Goal: Information Seeking & Learning: Find specific fact

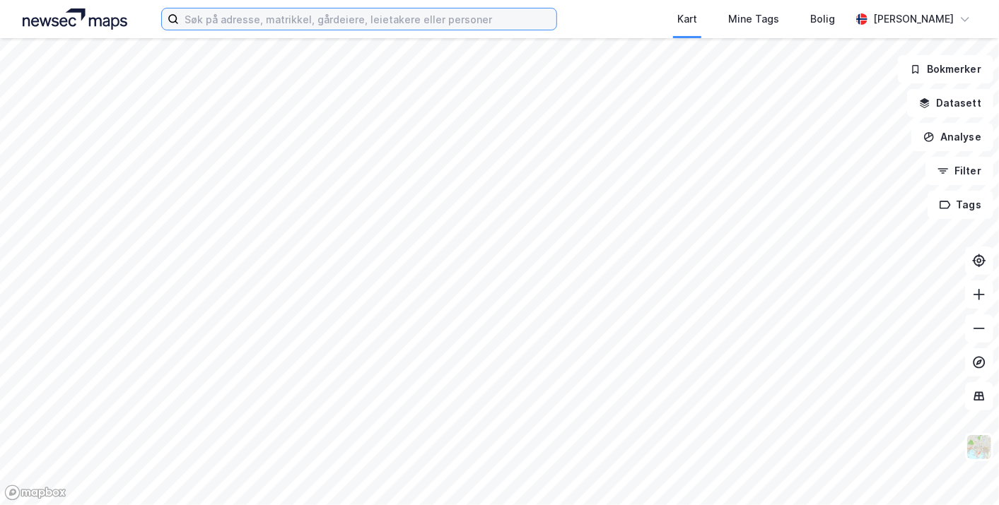
click at [263, 21] on input at bounding box center [367, 18] width 377 height 21
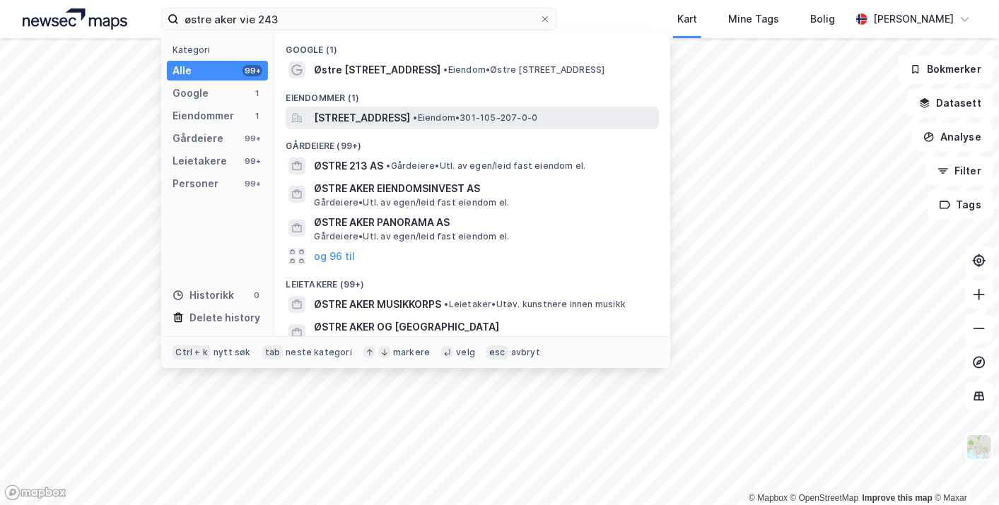
click at [404, 113] on span "[STREET_ADDRESS]" at bounding box center [362, 118] width 96 height 17
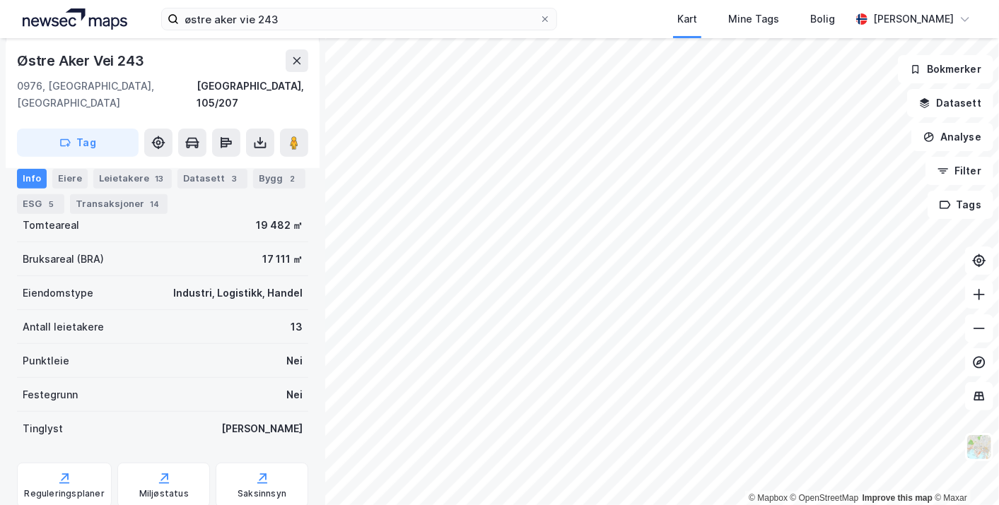
scroll to position [218, 0]
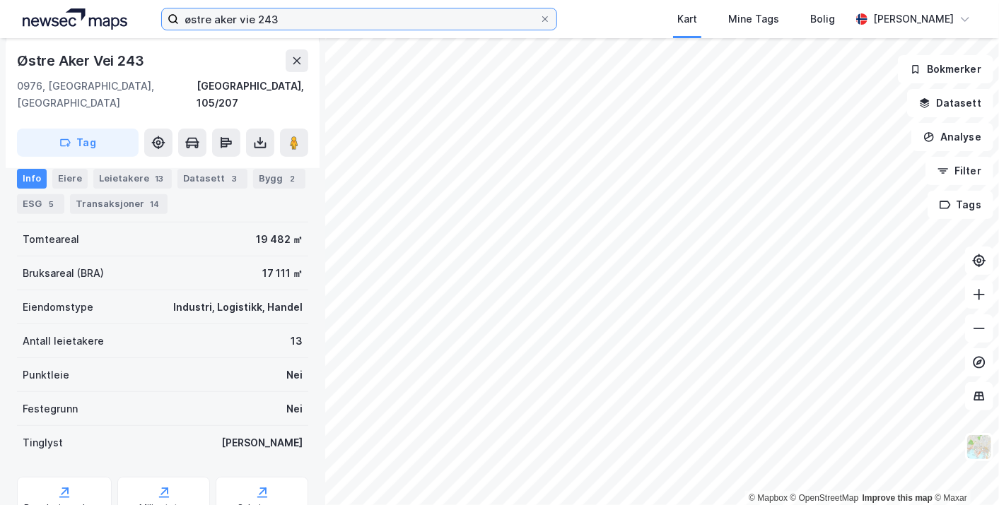
click at [320, 17] on input "østre aker vie 243" at bounding box center [359, 18] width 361 height 21
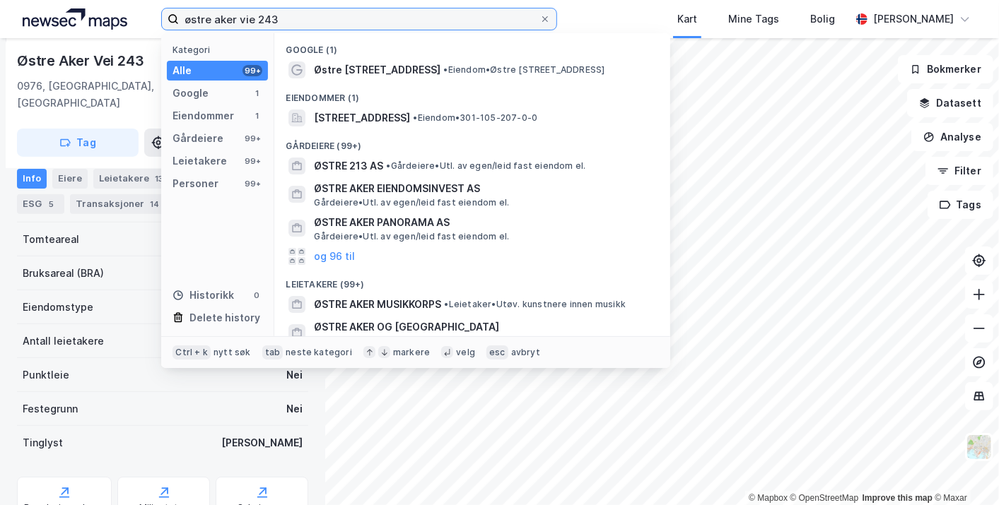
click at [320, 17] on input "østre aker vie 243" at bounding box center [359, 18] width 361 height 21
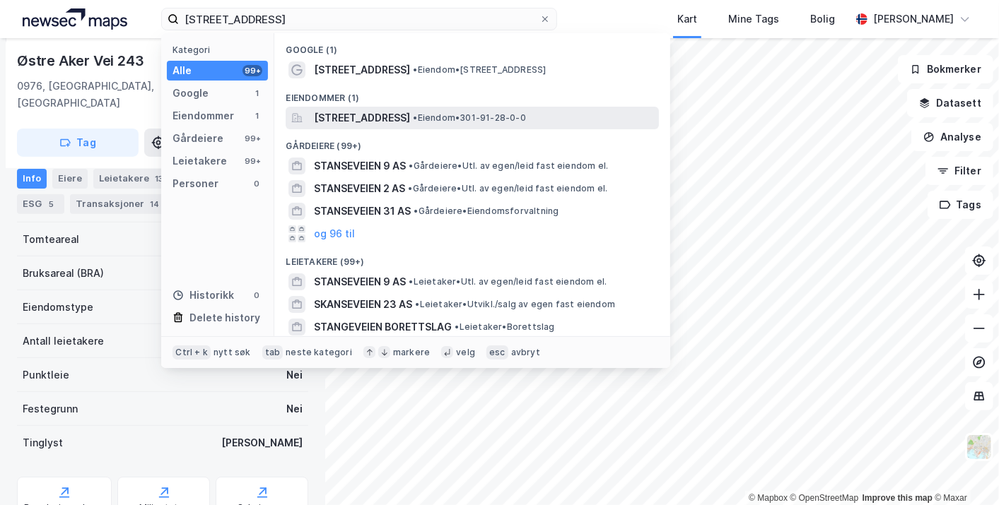
click at [377, 114] on span "[STREET_ADDRESS]" at bounding box center [362, 118] width 96 height 17
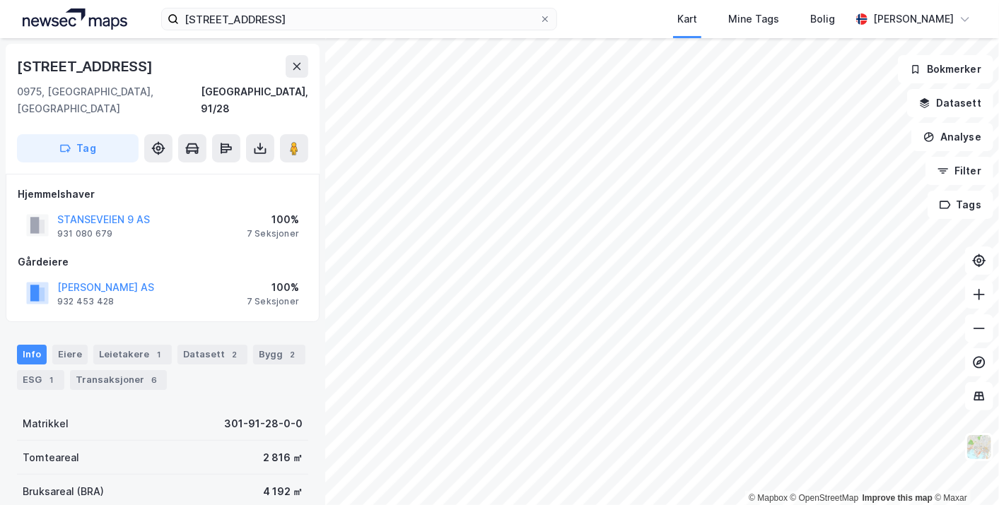
scroll to position [218, 0]
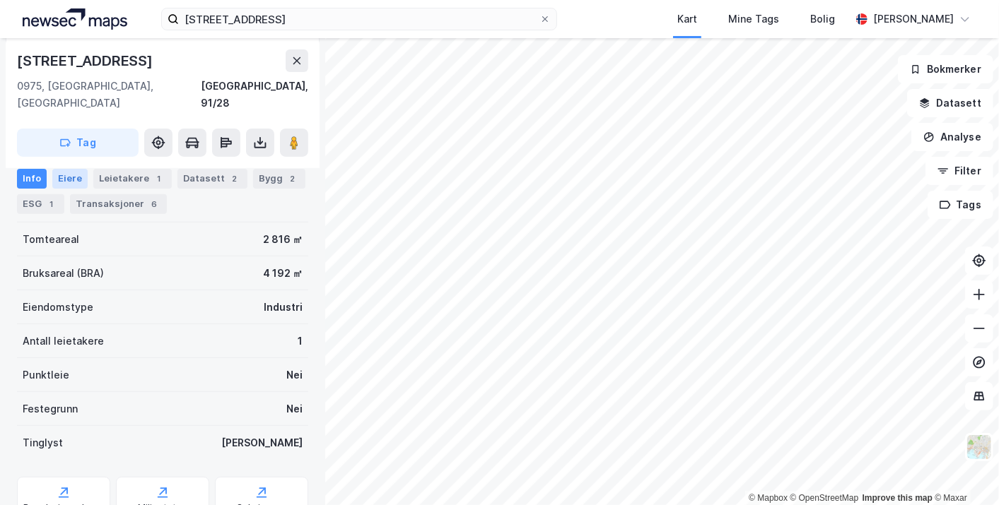
click at [66, 183] on div "Eiere" at bounding box center [69, 178] width 35 height 20
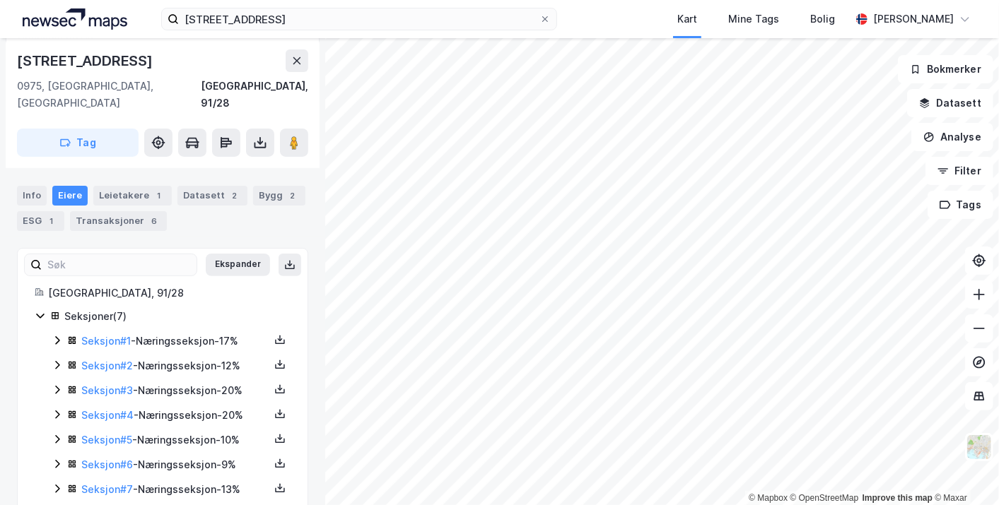
scroll to position [158, 0]
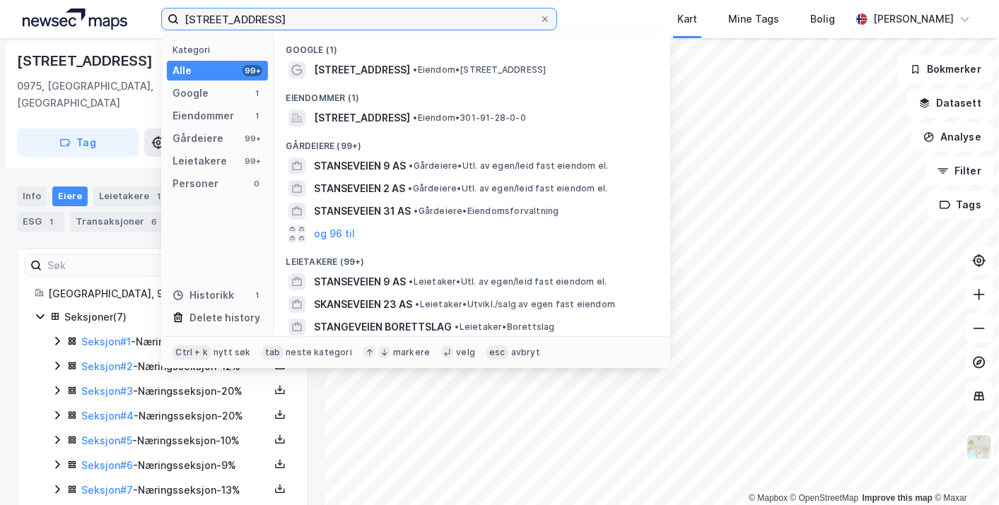
drag, startPoint x: 268, startPoint y: 19, endPoint x: 139, endPoint y: 24, distance: 128.8
click at [139, 24] on div "stanseveien 9 Kategori Alle 99+ Google 1 Eiendommer 1 Gårdeiere 99+ Leietakere …" at bounding box center [499, 19] width 999 height 38
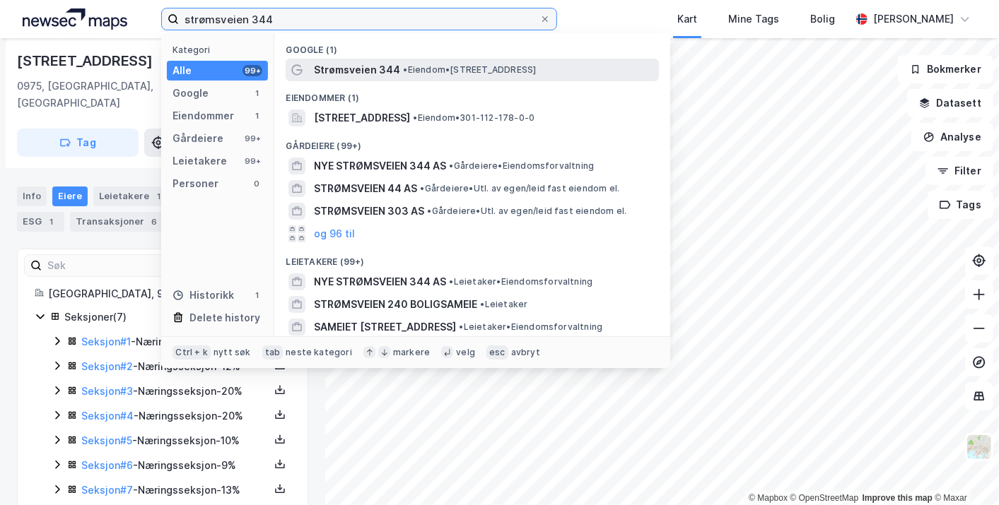
type input "strømsveien 344"
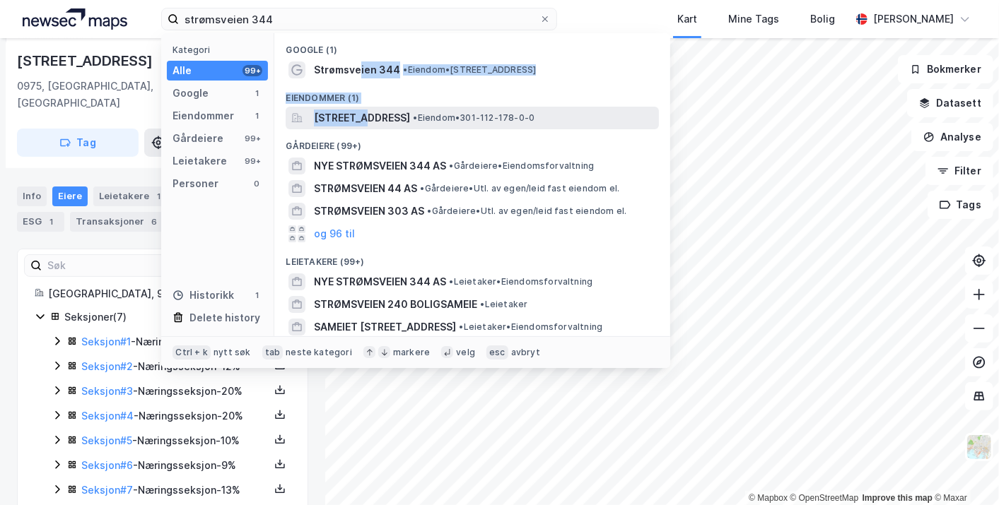
drag, startPoint x: 357, startPoint y: 62, endPoint x: 361, endPoint y: 117, distance: 54.5
click at [361, 117] on div "Google (1) Strømsveien 344 • Eiendom • [STREET_ADDRESS], 1081 [GEOGRAPHIC_DATA]…" at bounding box center [472, 184] width 396 height 303
click at [361, 117] on span "[STREET_ADDRESS]" at bounding box center [362, 118] width 96 height 17
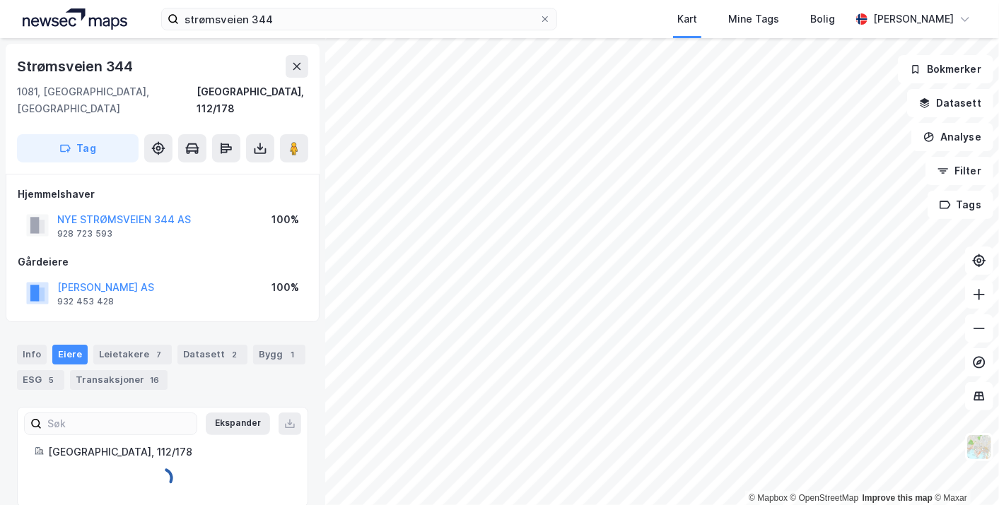
scroll to position [1, 0]
